Goal: Task Accomplishment & Management: Manage account settings

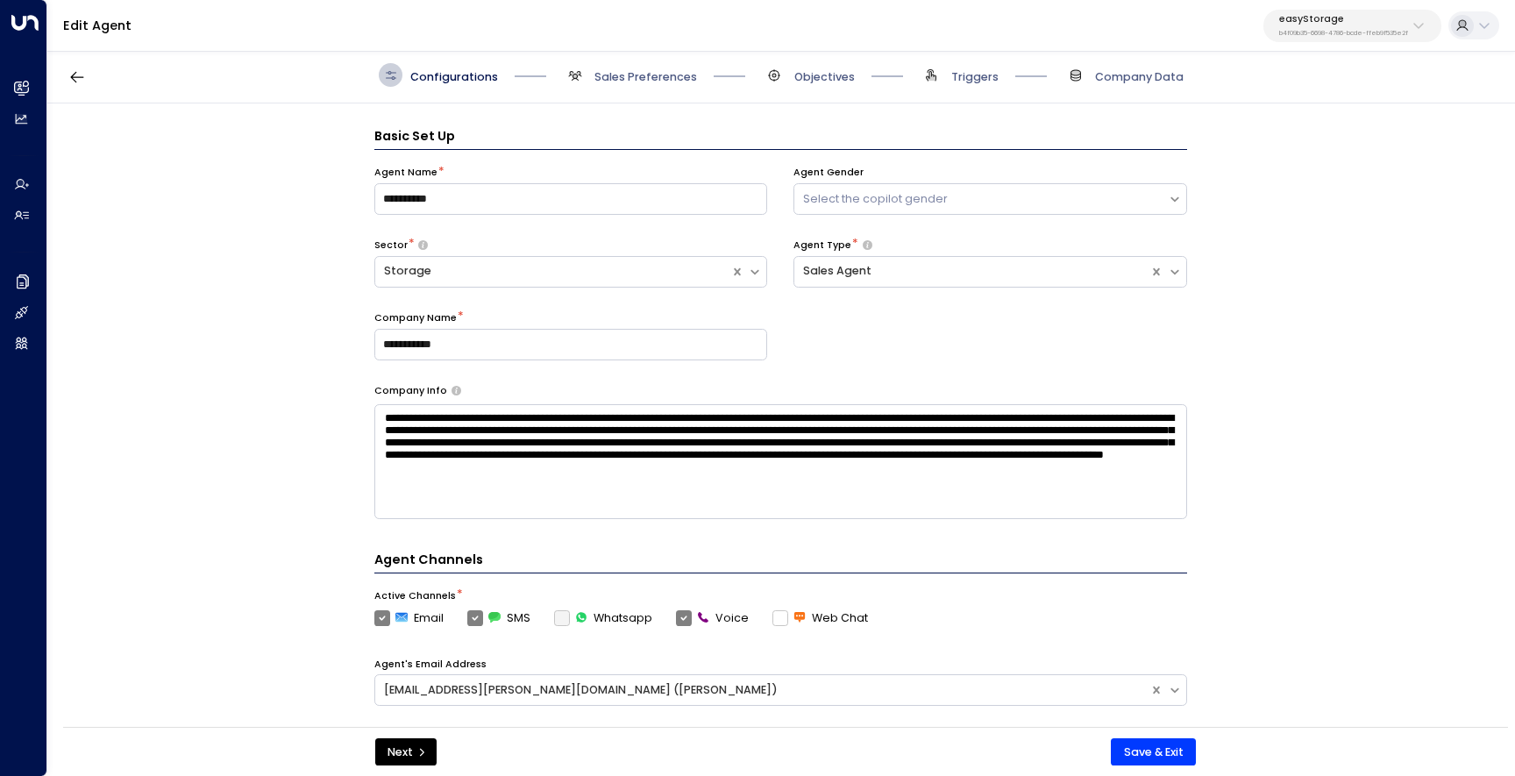
scroll to position [24, 0]
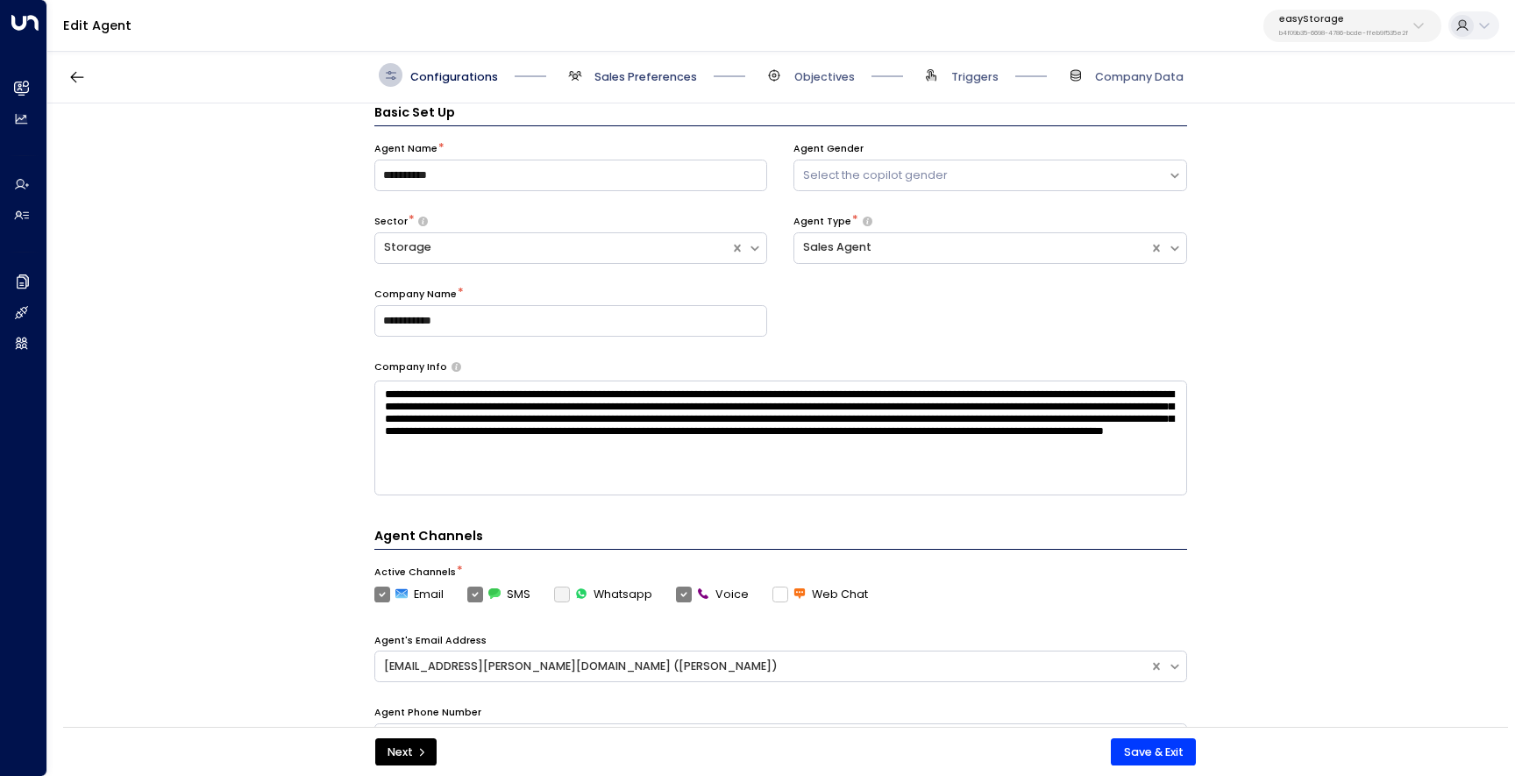
click at [629, 80] on span "Sales Preferences" at bounding box center [645, 77] width 103 height 16
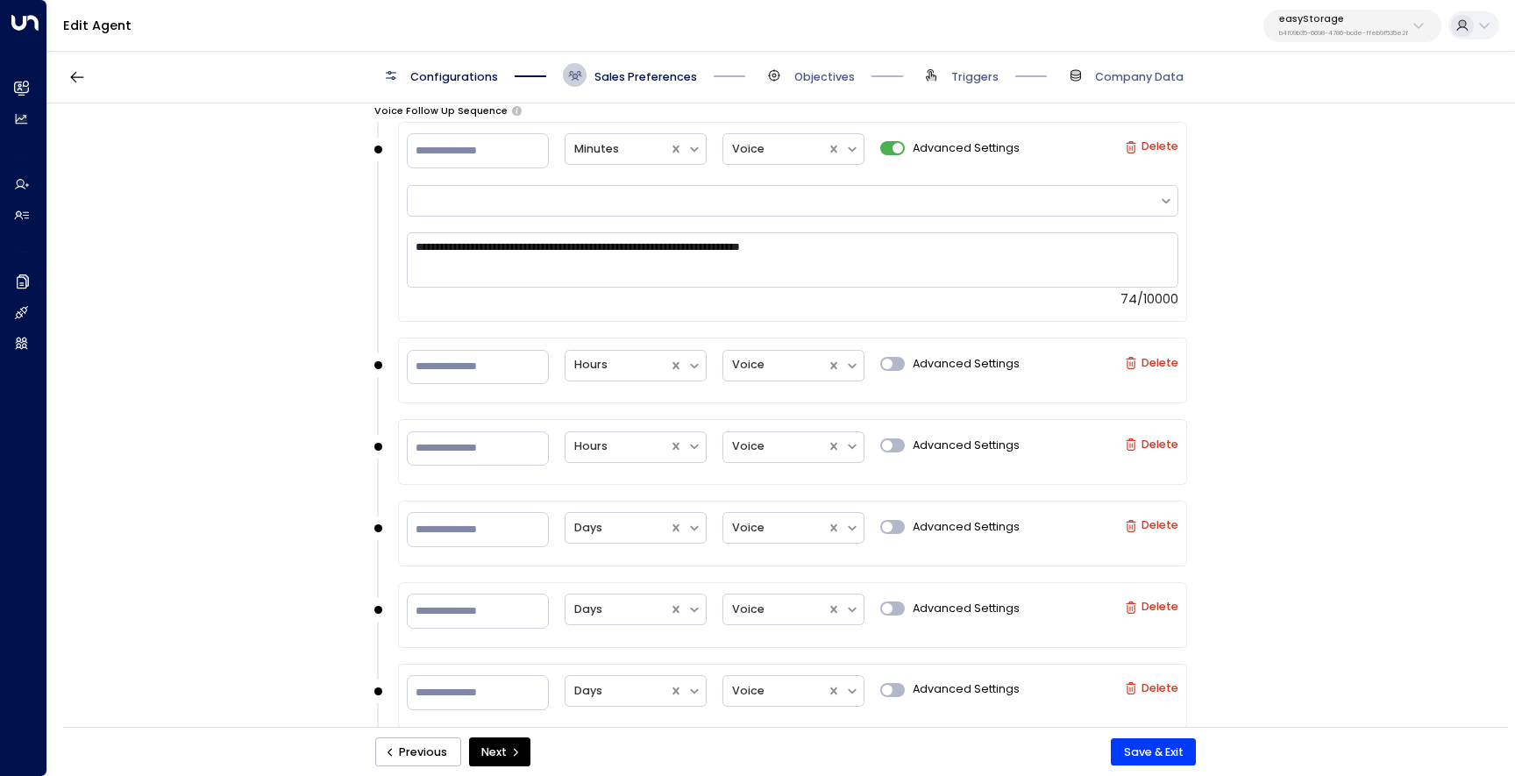
scroll to position [2415, 0]
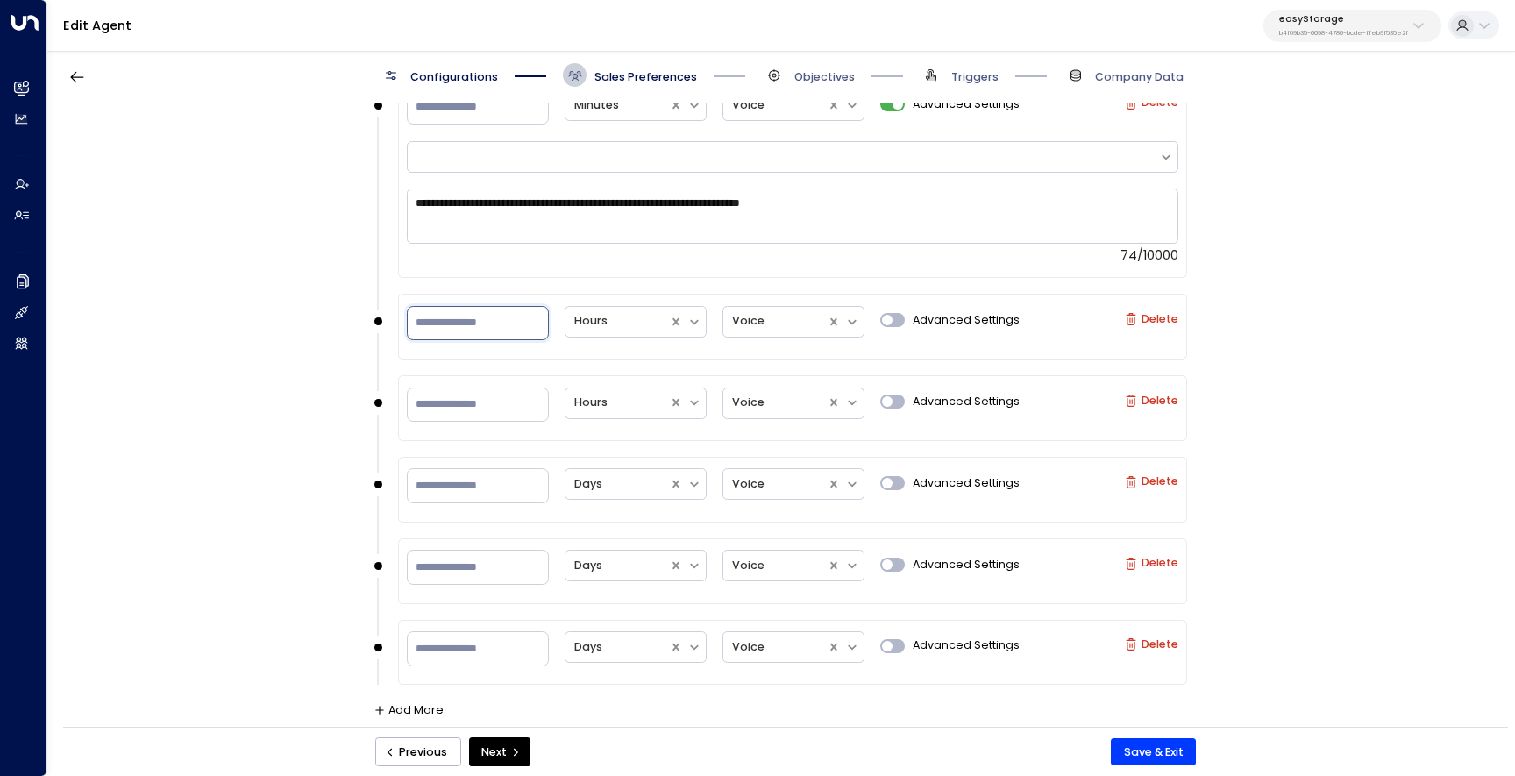
click at [459, 324] on input "*" at bounding box center [478, 323] width 142 height 35
click at [618, 318] on div at bounding box center [617, 321] width 87 height 20
click at [628, 359] on div "Minutes" at bounding box center [636, 363] width 142 height 31
click at [501, 319] on input "**" at bounding box center [478, 323] width 142 height 35
type input "*"
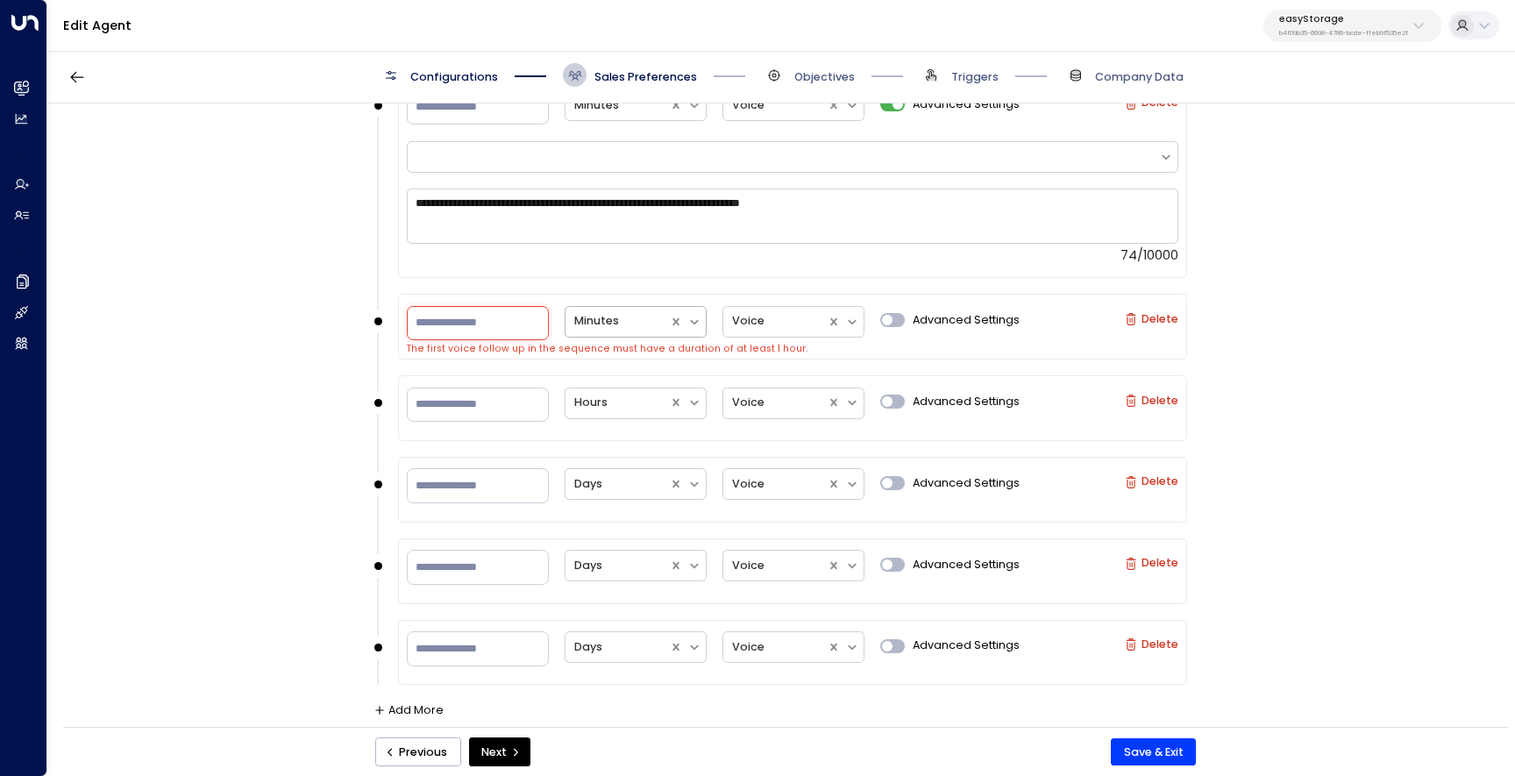
type input "*"
click at [604, 319] on div at bounding box center [617, 321] width 87 height 20
click at [615, 382] on div "Hours" at bounding box center [636, 394] width 142 height 31
click at [477, 406] on input "**" at bounding box center [478, 405] width 142 height 35
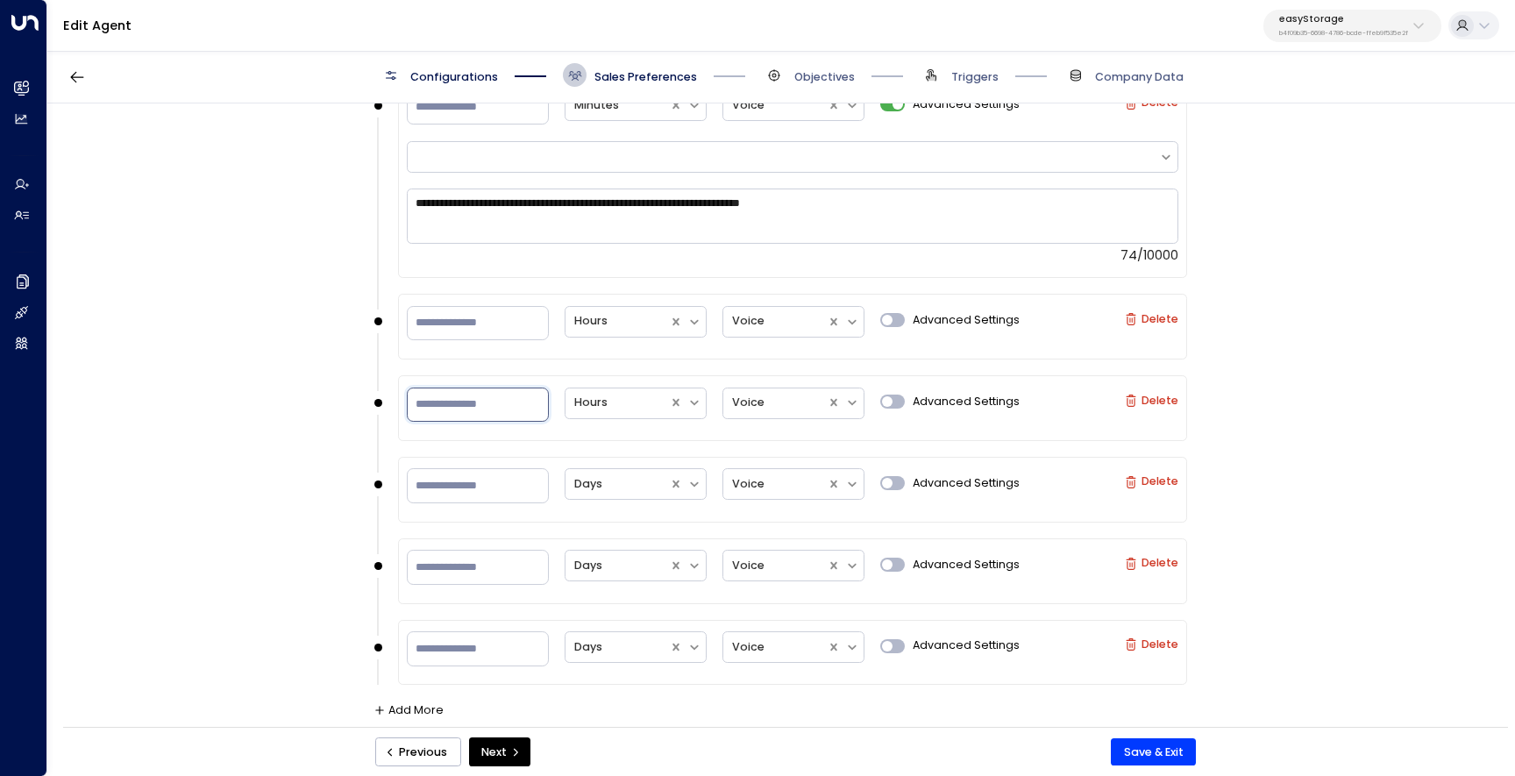
type input "*"
click at [1317, 612] on div "**********" at bounding box center [780, 420] width 1466 height 634
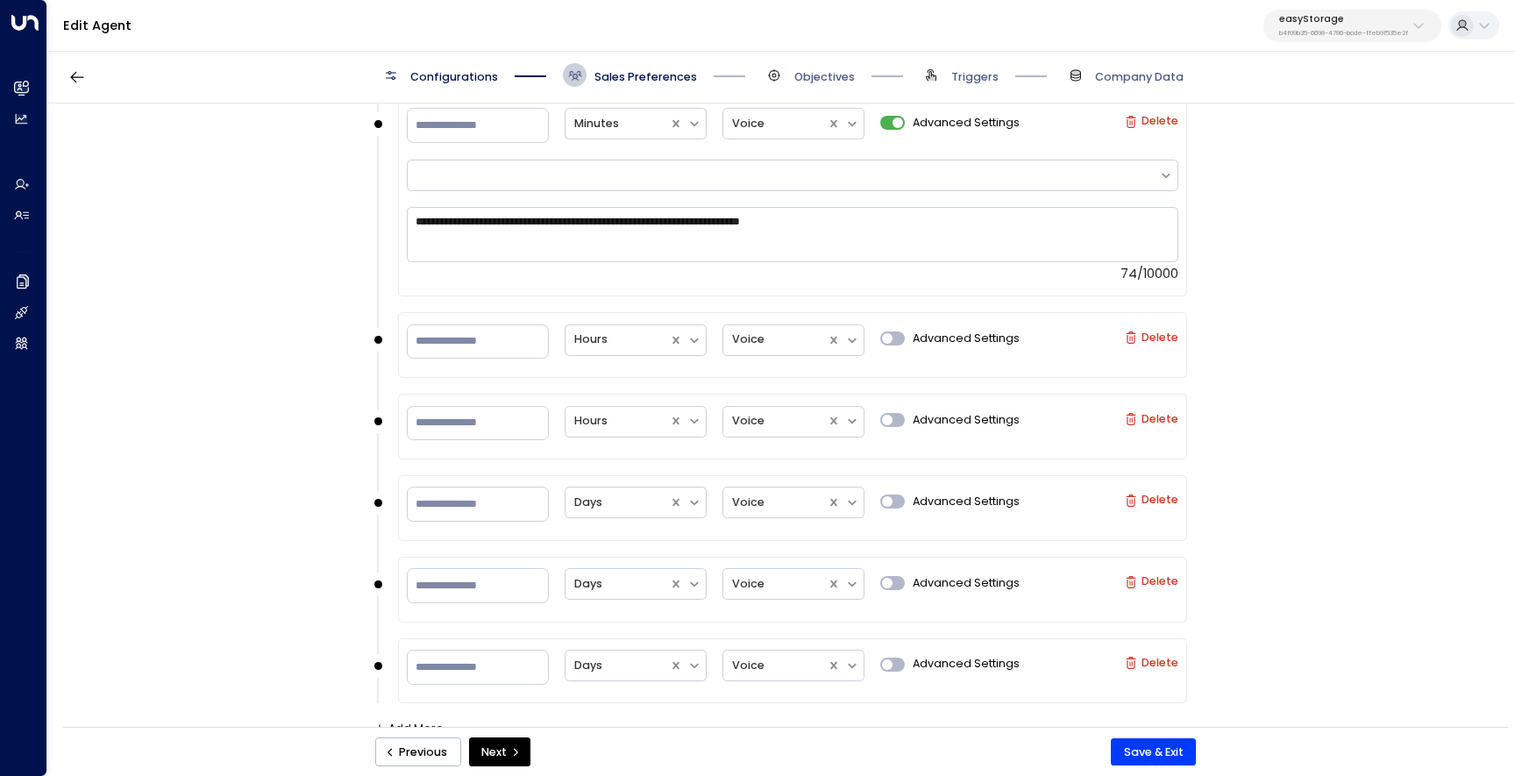
scroll to position [2391, 0]
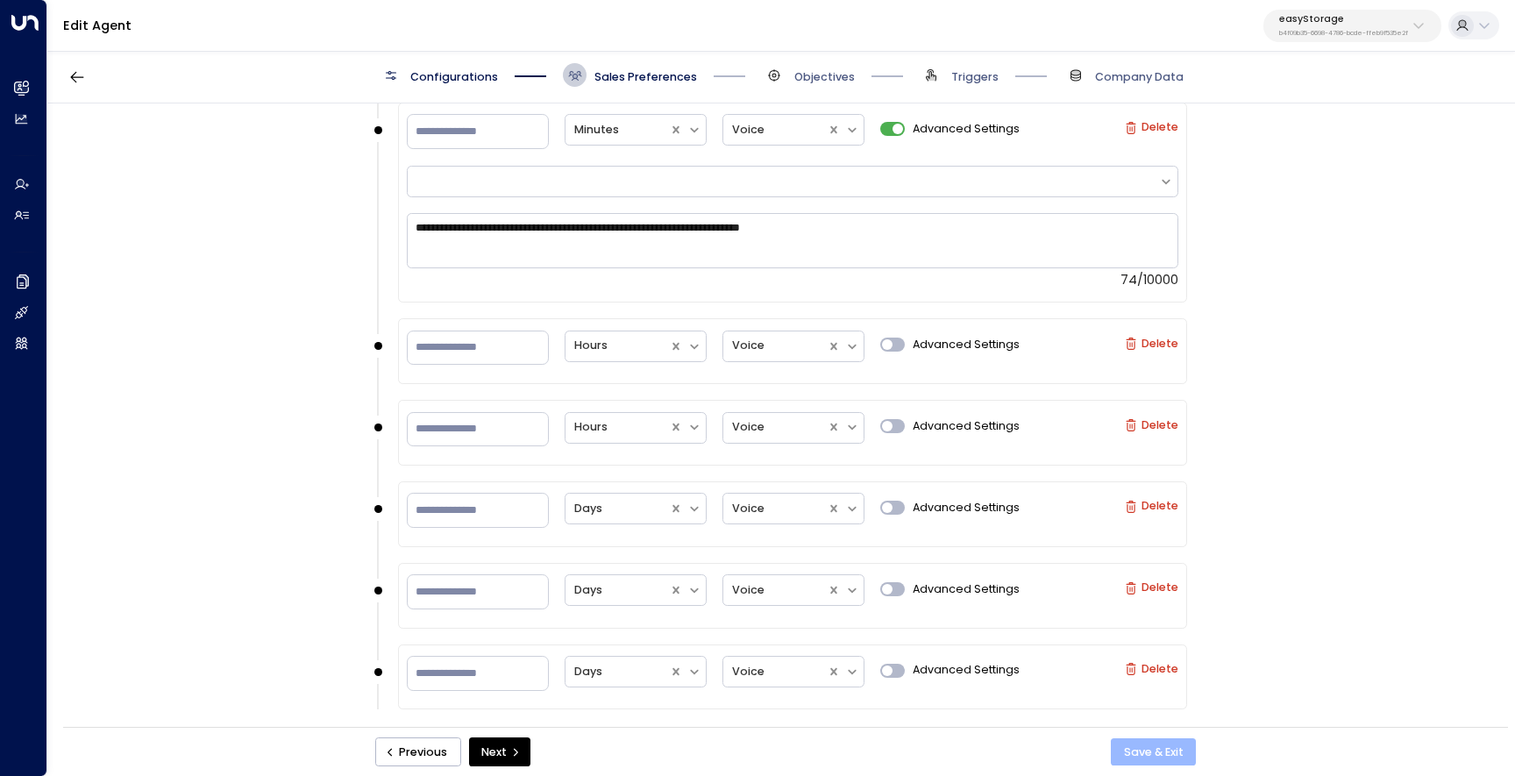
click at [1168, 753] on button "Save & Exit" at bounding box center [1153, 752] width 85 height 28
